Goal: Task Accomplishment & Management: Manage account settings

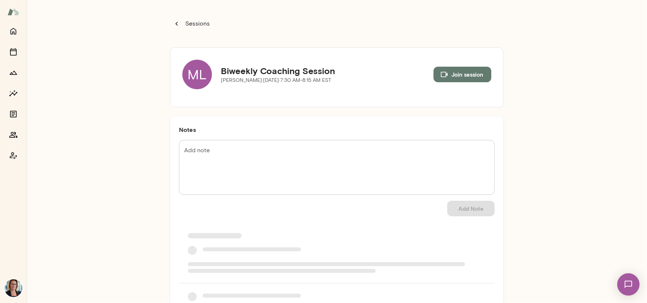
click at [195, 78] on div "ML" at bounding box center [197, 75] width 30 height 30
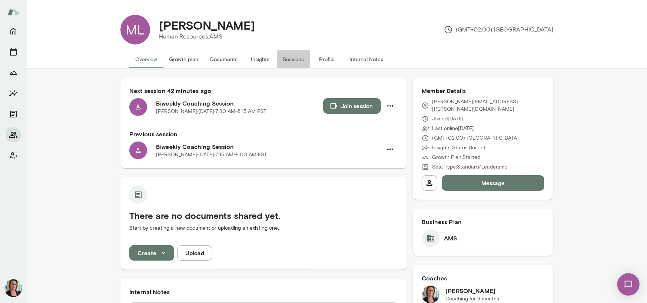
click at [292, 55] on button "Sessions" at bounding box center [293, 59] width 33 height 18
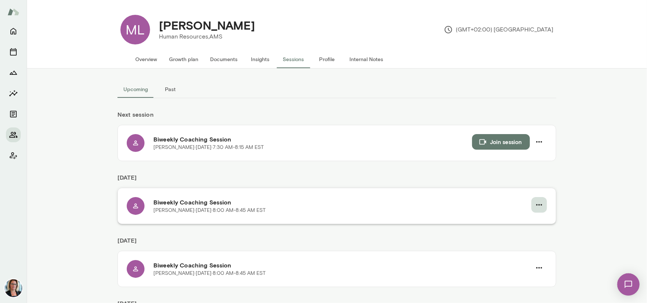
click at [536, 204] on icon "button" at bounding box center [539, 205] width 9 height 9
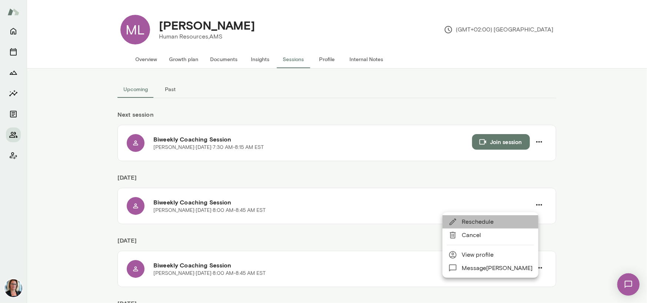
click at [485, 221] on span "Reschedule" at bounding box center [497, 222] width 71 height 9
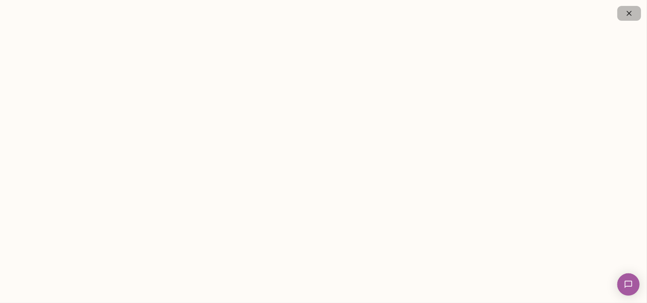
click at [629, 11] on icon "button" at bounding box center [629, 13] width 9 height 9
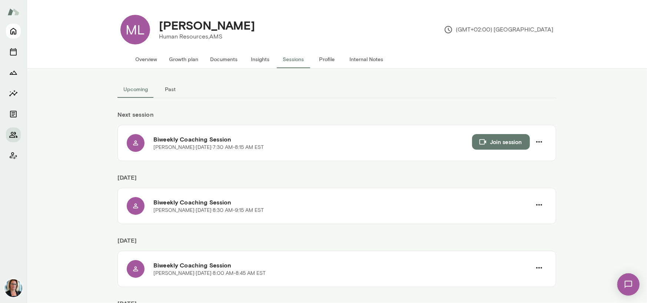
click at [11, 34] on icon "Home" at bounding box center [13, 31] width 6 height 7
